Goal: Task Accomplishment & Management: Complete application form

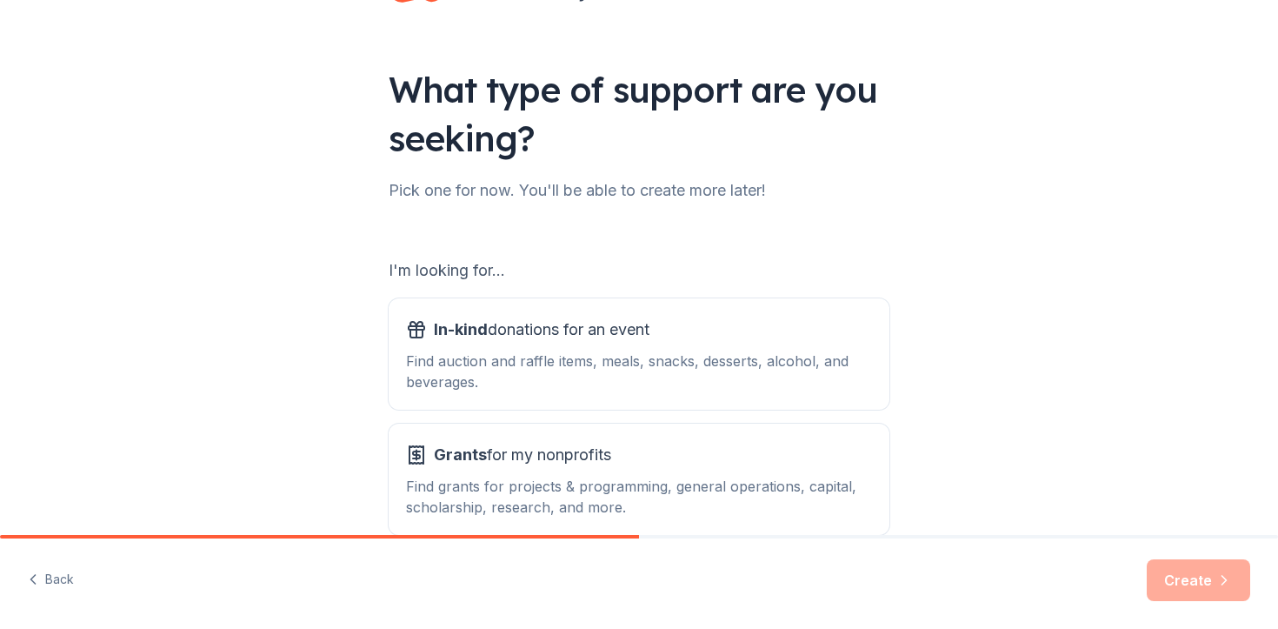
scroll to position [167, 0]
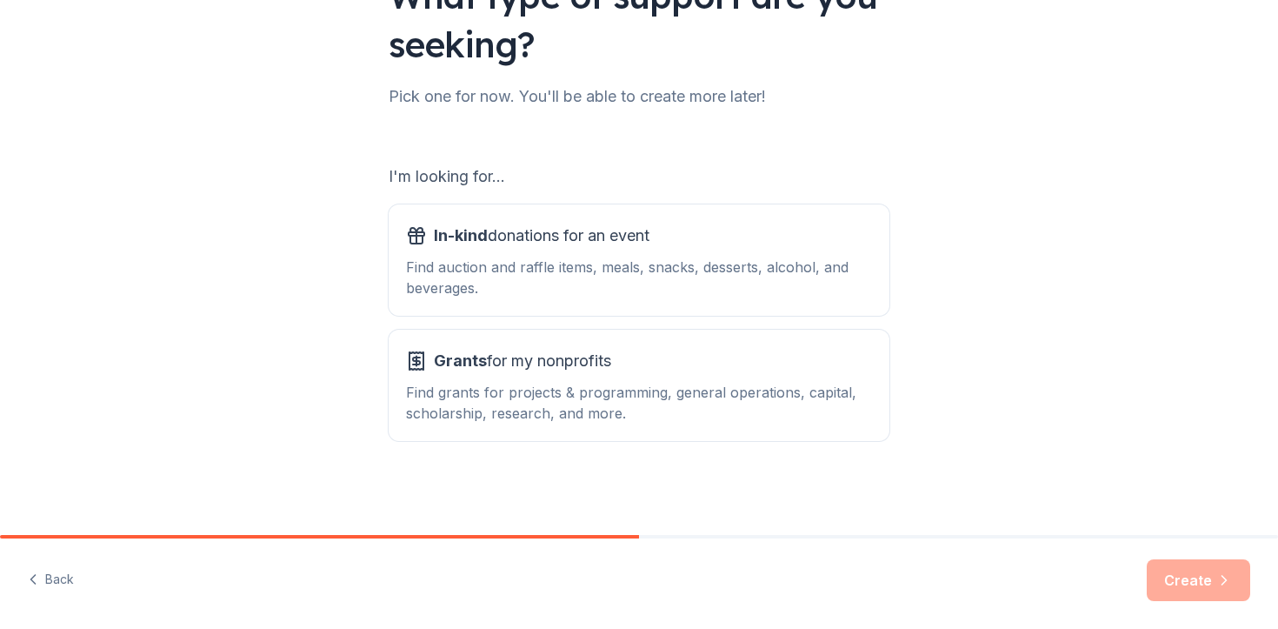
click at [475, 276] on div "Find auction and raffle items, meals, snacks, desserts, alcohol, and beverages." at bounding box center [639, 278] width 466 height 42
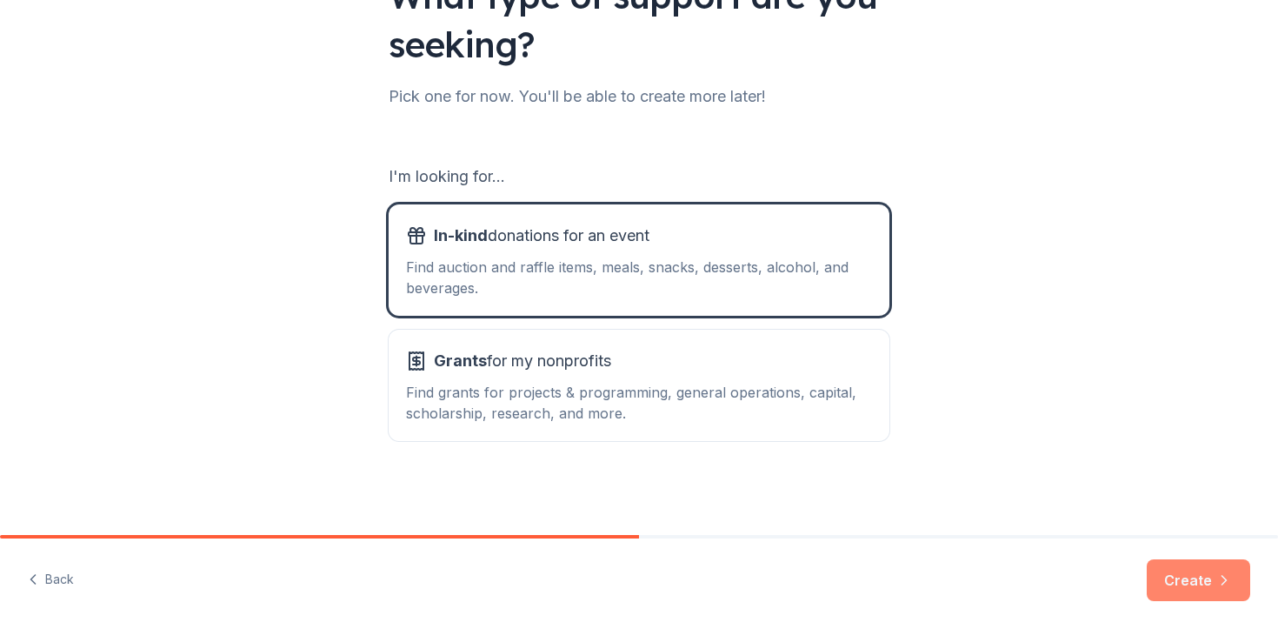
click at [1198, 576] on button "Create" at bounding box center [1198, 580] width 103 height 42
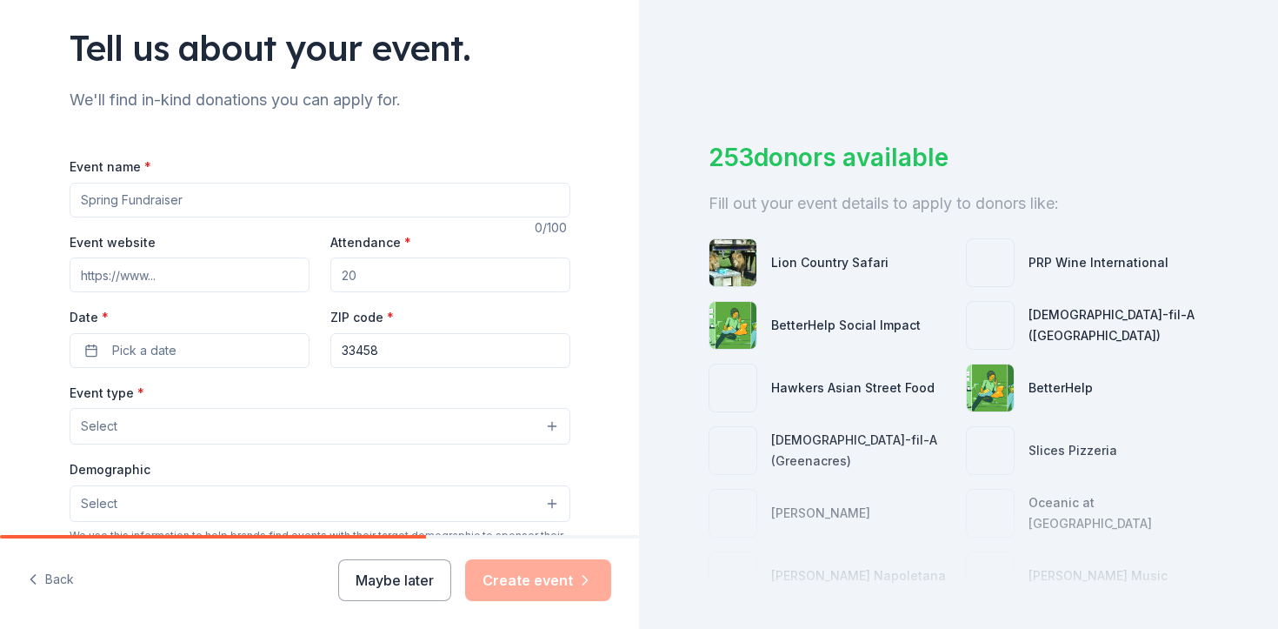
scroll to position [133, 0]
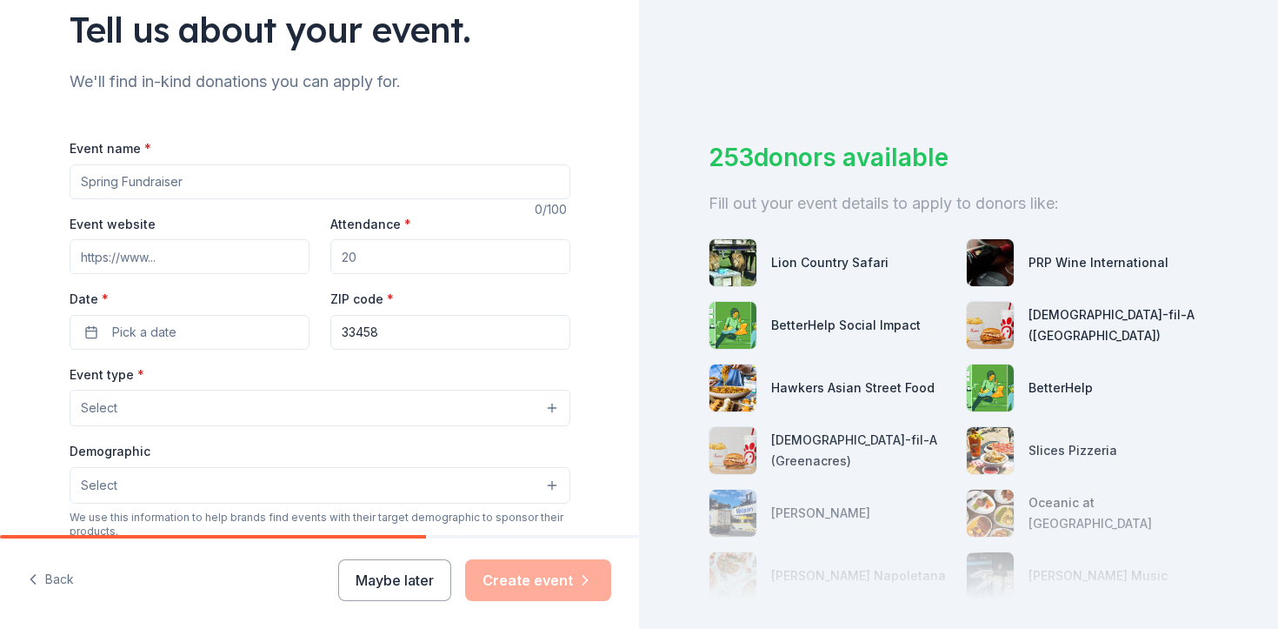
click at [408, 258] on input "Attendance *" at bounding box center [450, 256] width 240 height 35
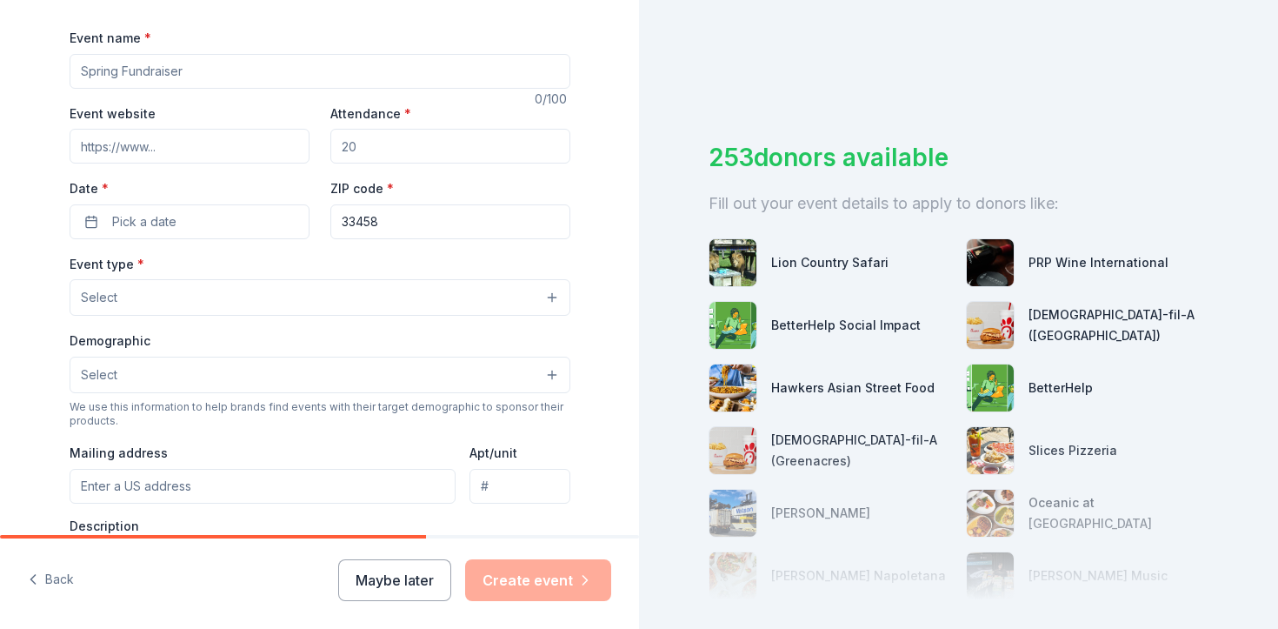
scroll to position [307, 0]
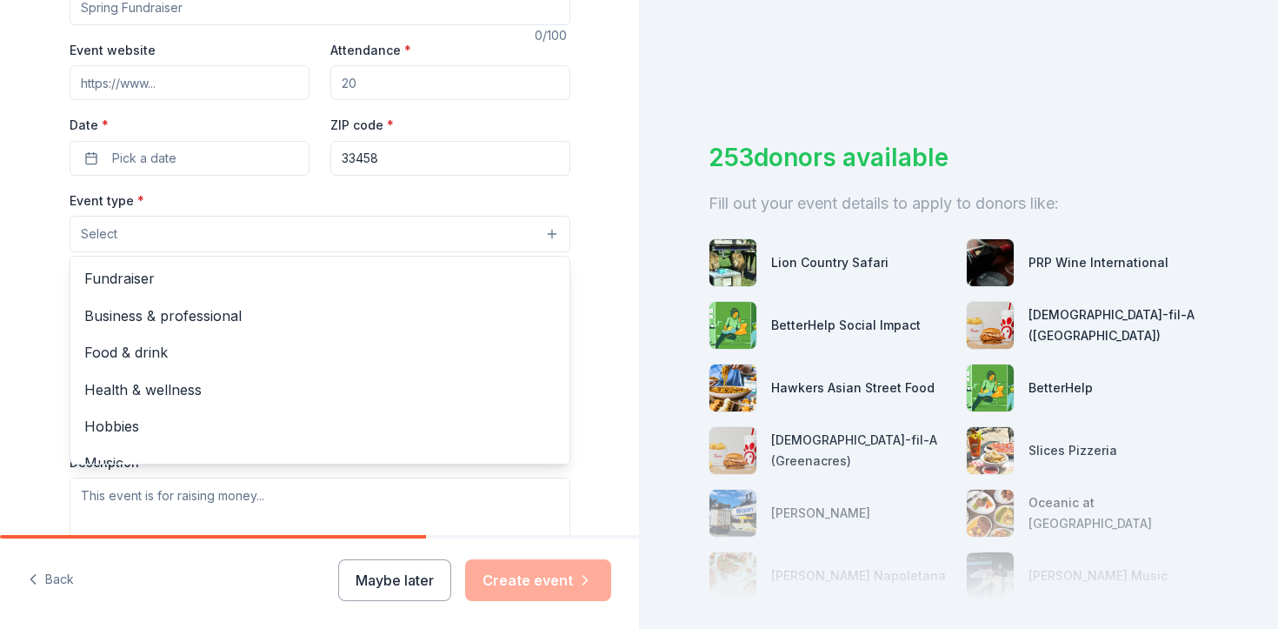
click at [404, 236] on button "Select" at bounding box center [320, 234] width 501 height 37
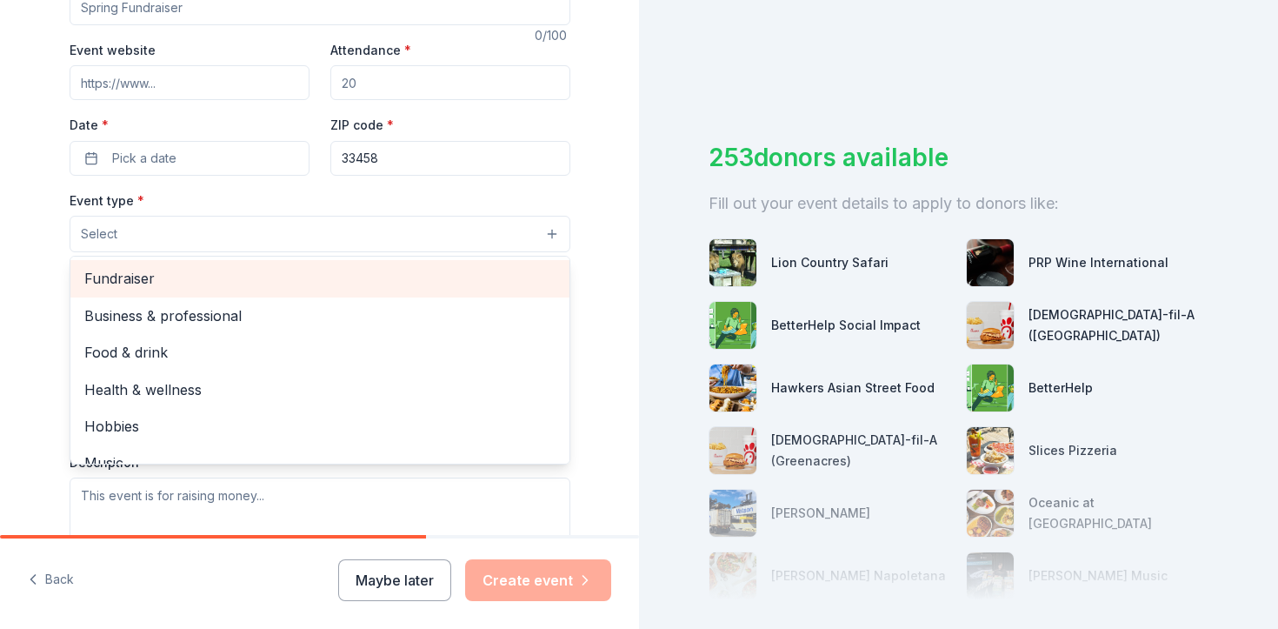
click at [401, 265] on div "Fundraiser" at bounding box center [319, 278] width 499 height 37
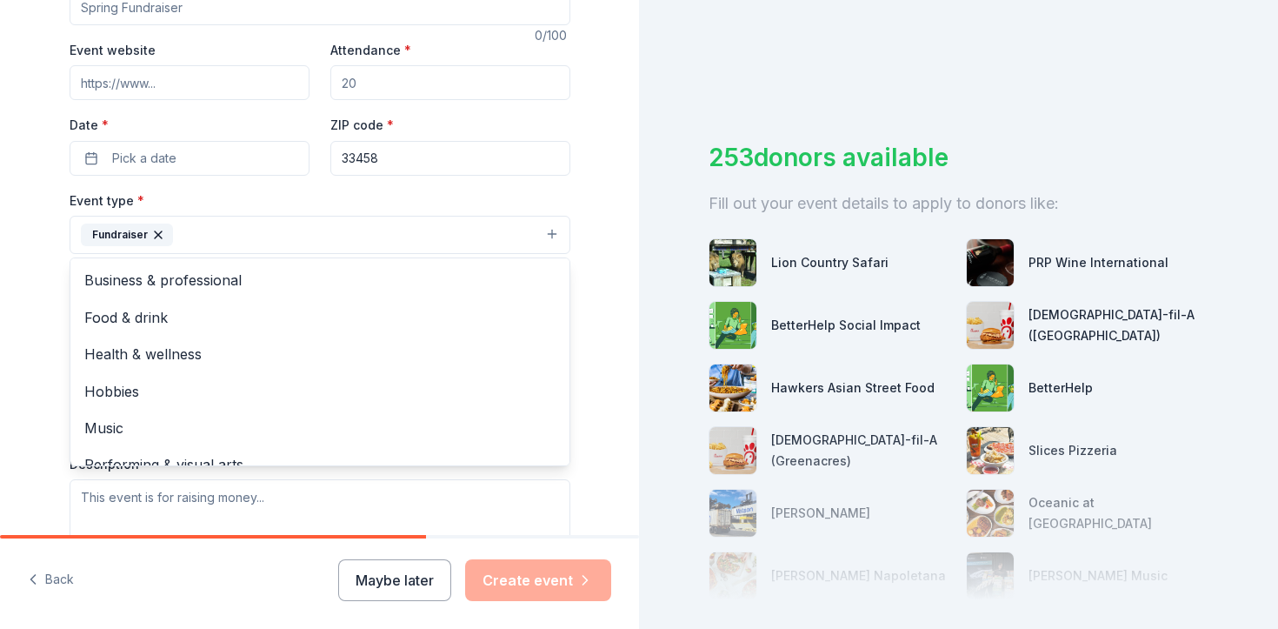
click at [604, 255] on div "Tell us about your event. We'll find in-kind donations you can apply for. Event…" at bounding box center [319, 272] width 639 height 1159
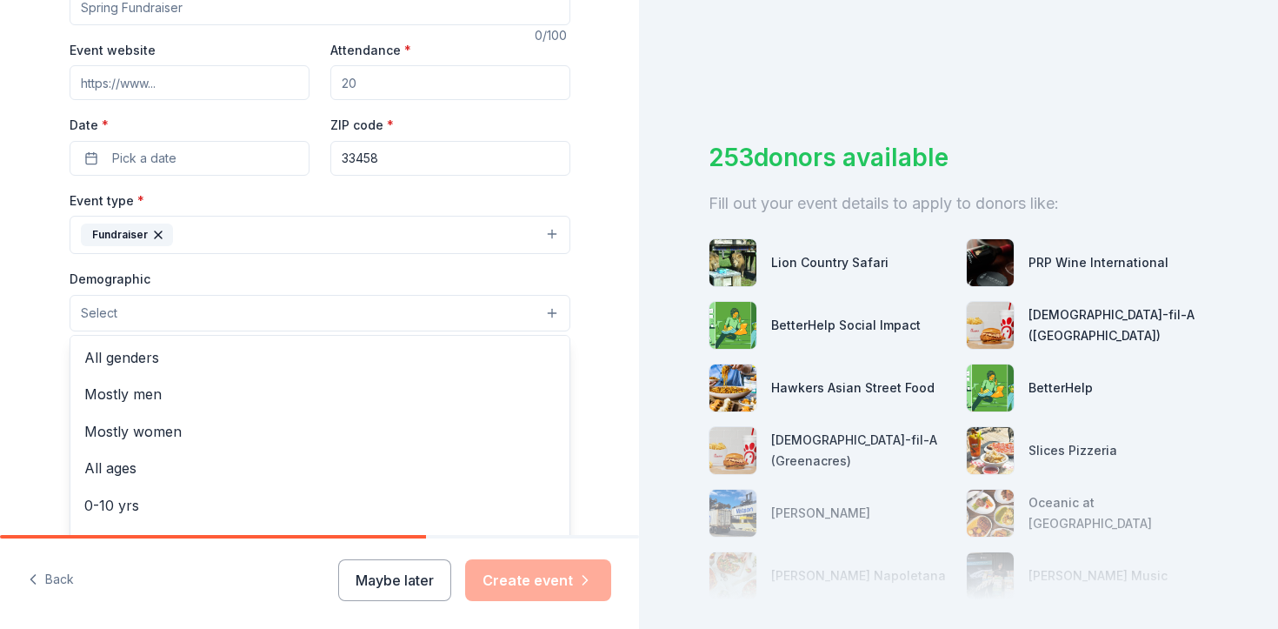
click at [549, 306] on button "Select" at bounding box center [320, 313] width 501 height 37
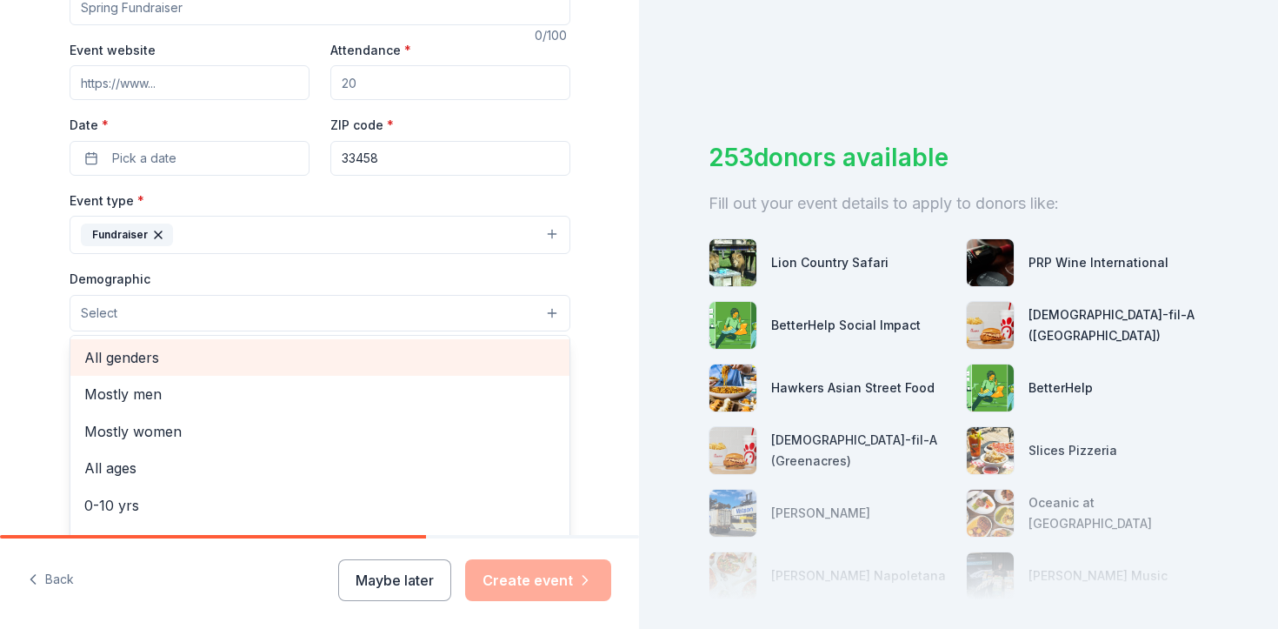
click at [538, 344] on div "All genders" at bounding box center [319, 357] width 499 height 37
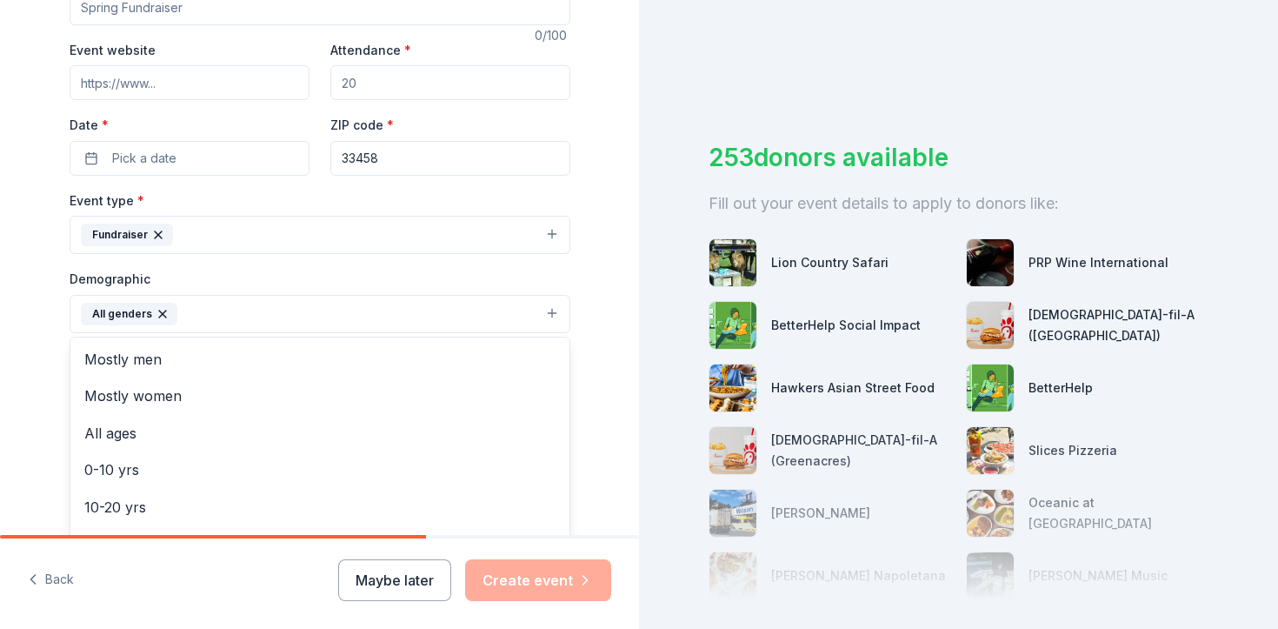
click at [609, 313] on div "Tell us about your event. We'll find in-kind donations you can apply for. Event…" at bounding box center [319, 273] width 639 height 1161
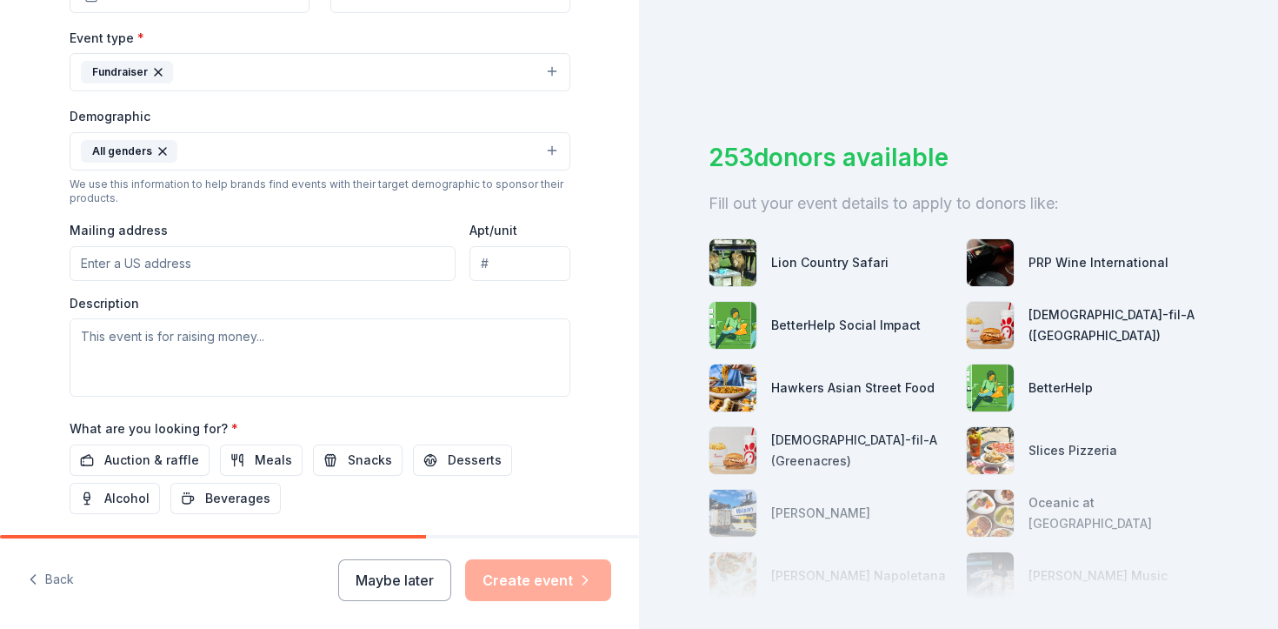
scroll to position [480, 0]
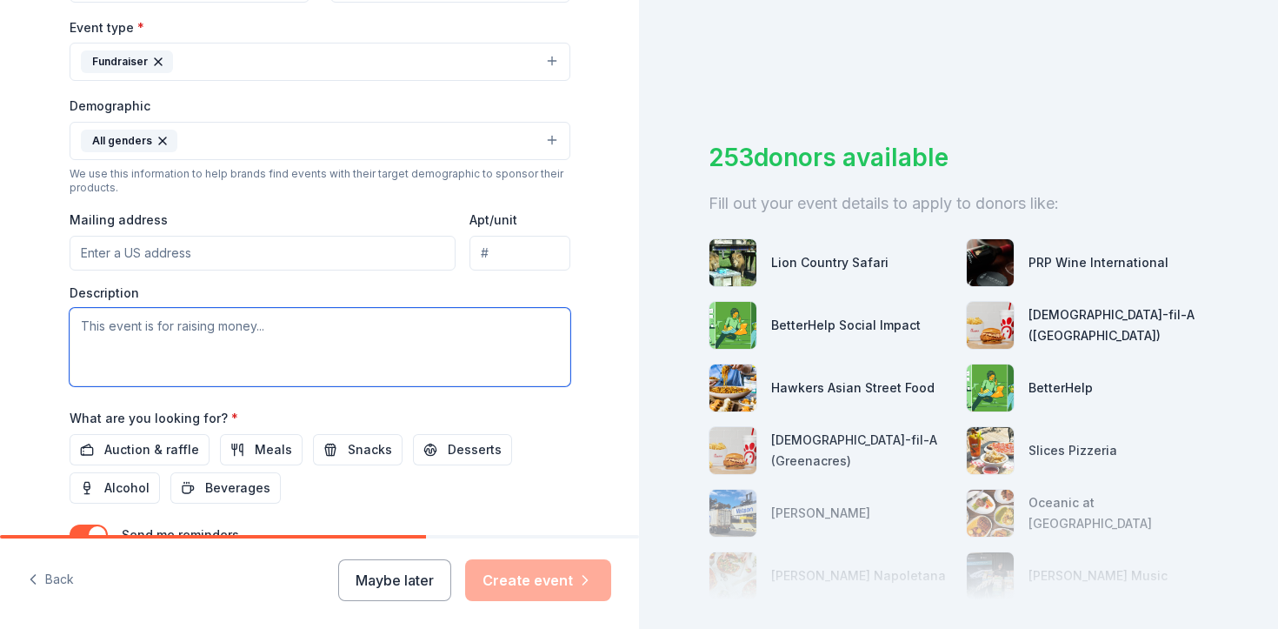
click at [447, 335] on textarea at bounding box center [320, 347] width 501 height 78
click at [412, 325] on textarea at bounding box center [320, 347] width 501 height 78
type textarea "This event is for raising money for [PERSON_NAME] Runner Education Center"
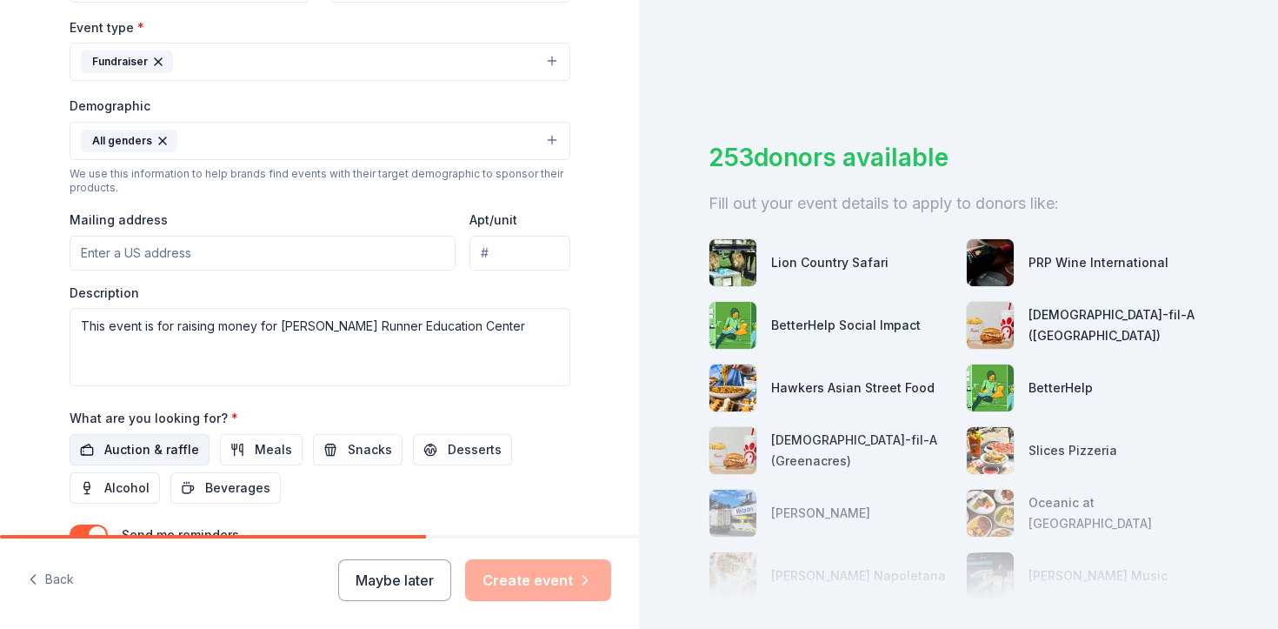
click at [168, 448] on span "Auction & raffle" at bounding box center [151, 449] width 95 height 21
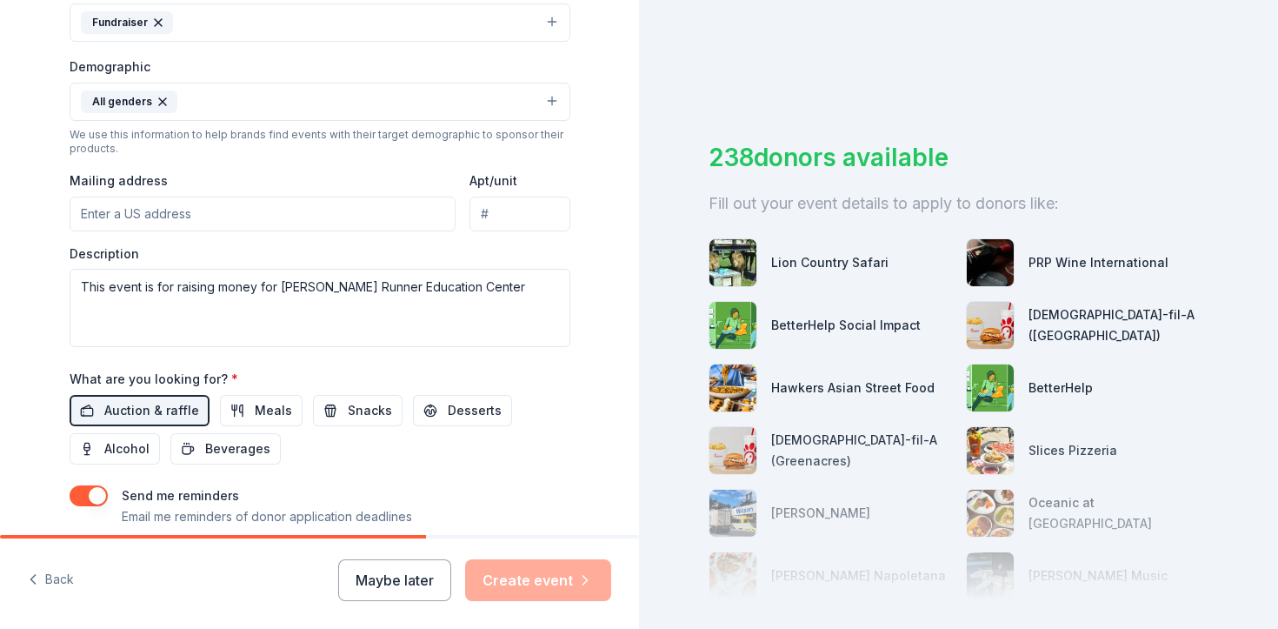
scroll to position [483, 0]
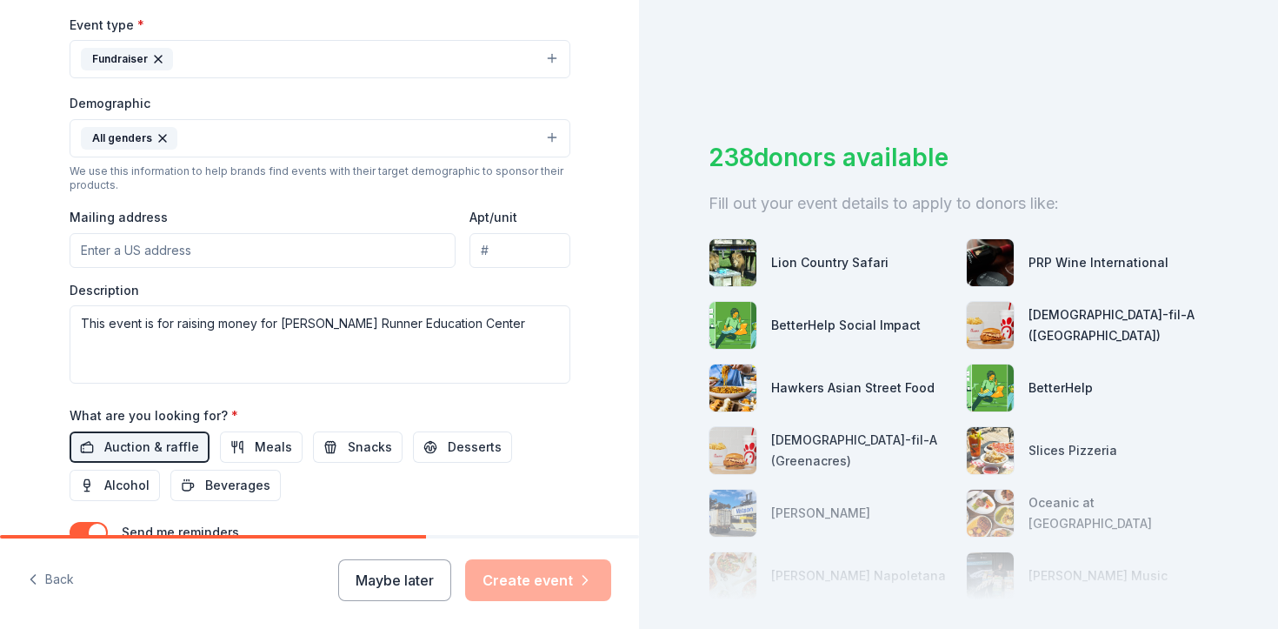
click at [357, 259] on input "Mailing address" at bounding box center [263, 250] width 387 height 35
click at [356, 241] on input "Mailing address" at bounding box center [263, 250] width 387 height 35
type input "[STREET_ADDRESS][PERSON_NAME]"
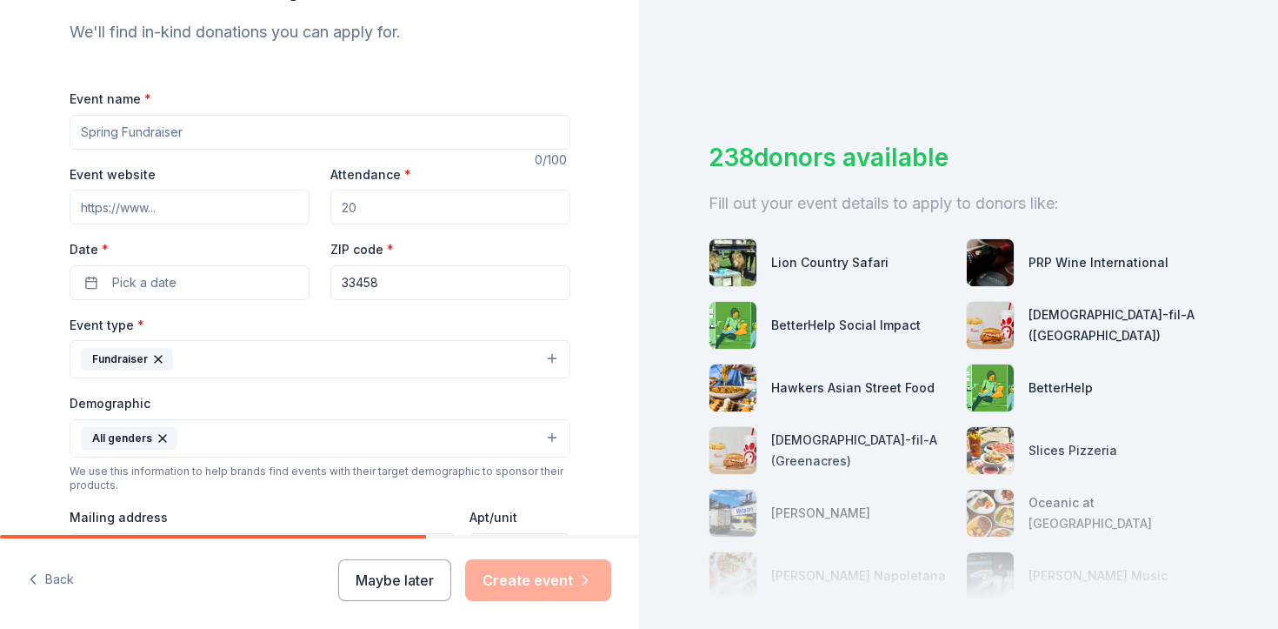
scroll to position [170, 0]
